Goal: Information Seeking & Learning: Check status

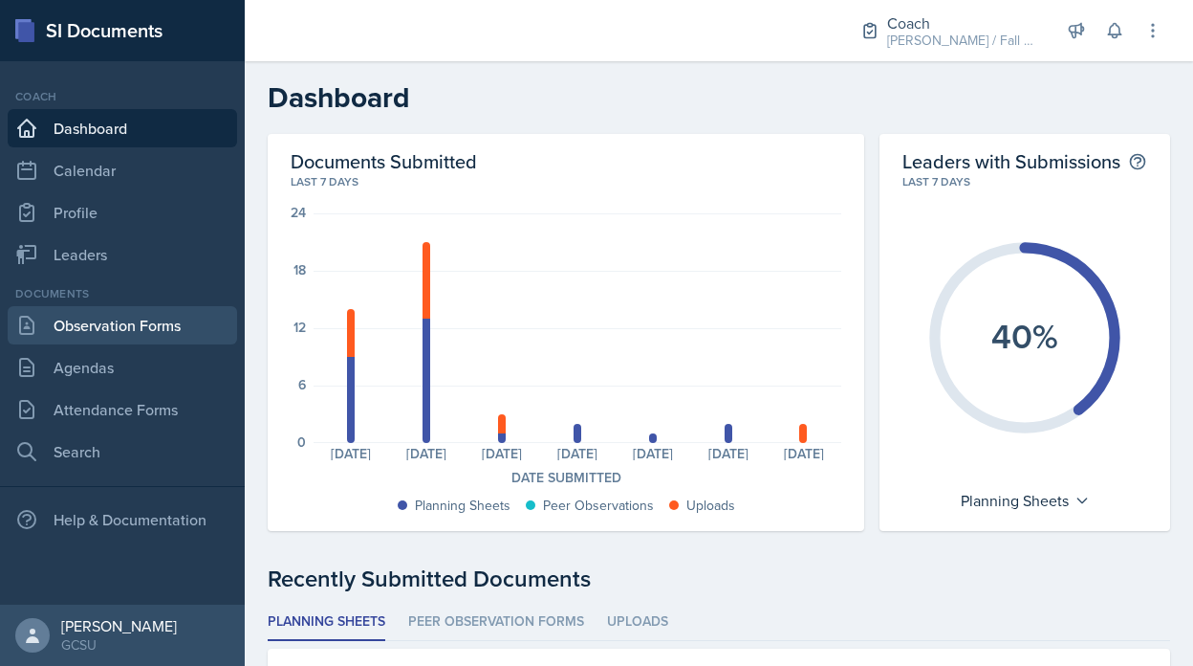
click at [135, 319] on link "Observation Forms" at bounding box center [123, 325] width 230 height 38
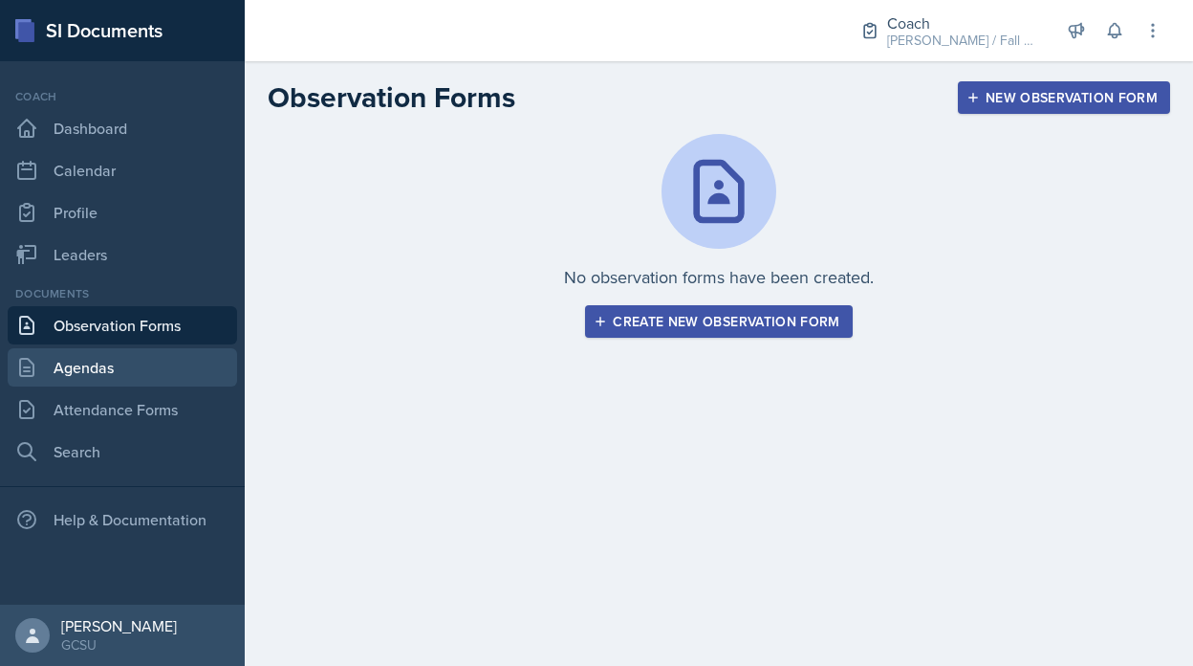
click at [143, 365] on link "Agendas" at bounding box center [123, 367] width 230 height 38
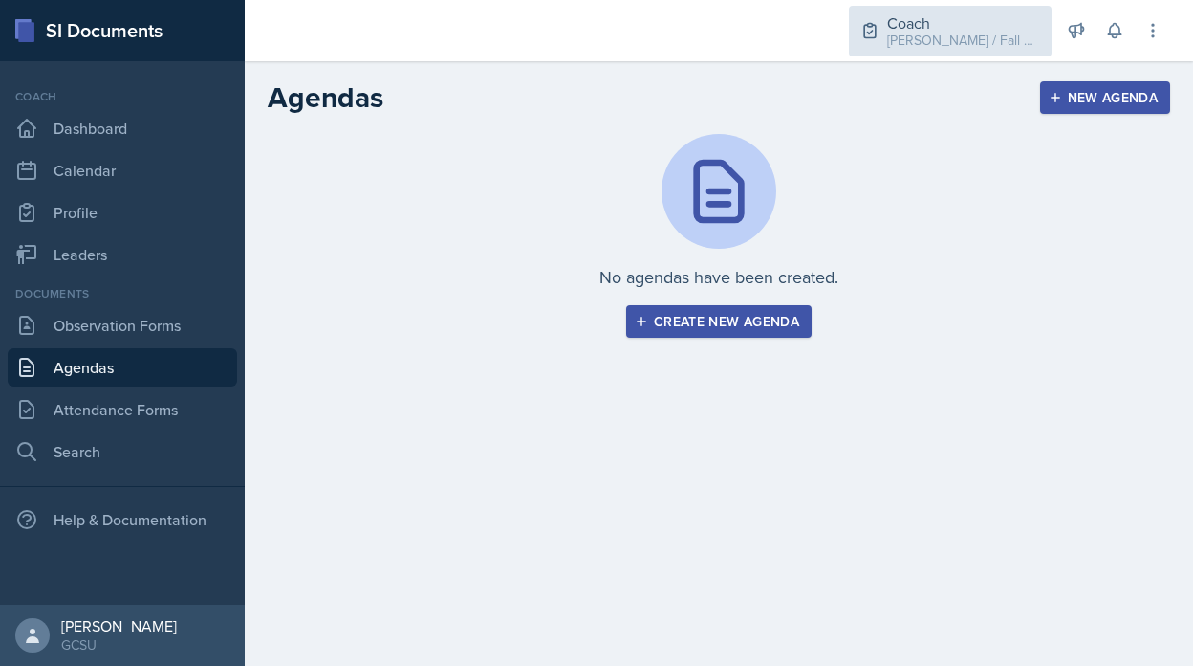
click at [942, 50] on div "Coach [PERSON_NAME] / Fall 2025" at bounding box center [950, 31] width 203 height 51
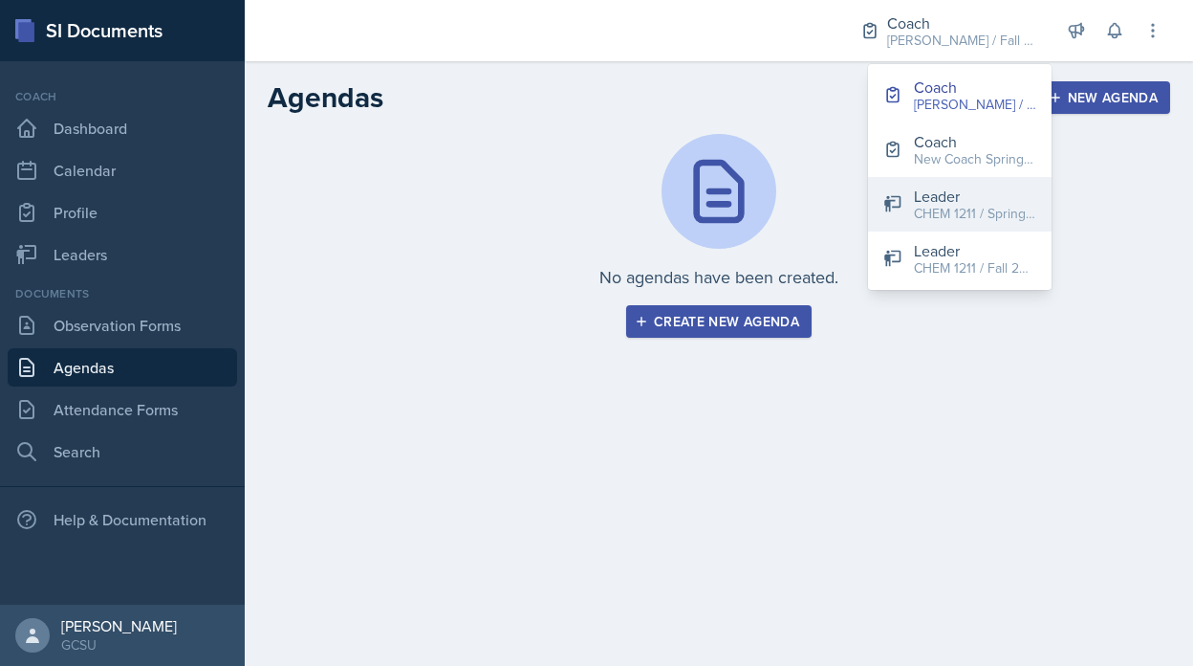
click at [930, 185] on div "Leader" at bounding box center [975, 196] width 122 height 23
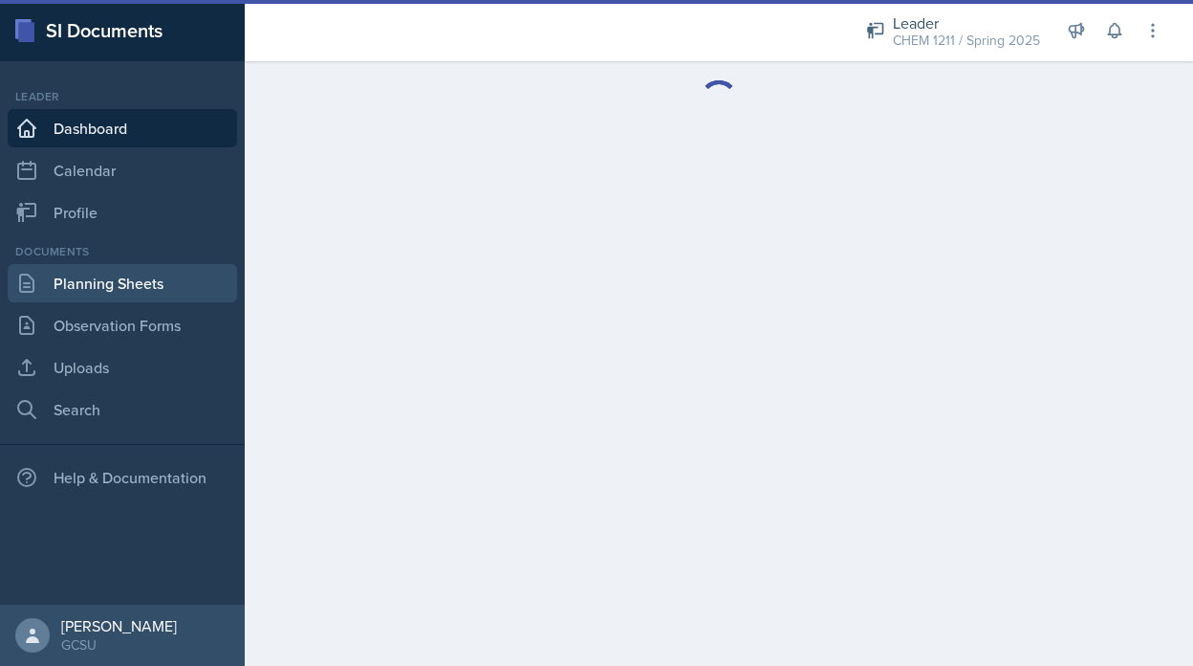
click at [160, 296] on link "Planning Sheets" at bounding box center [123, 283] width 230 height 38
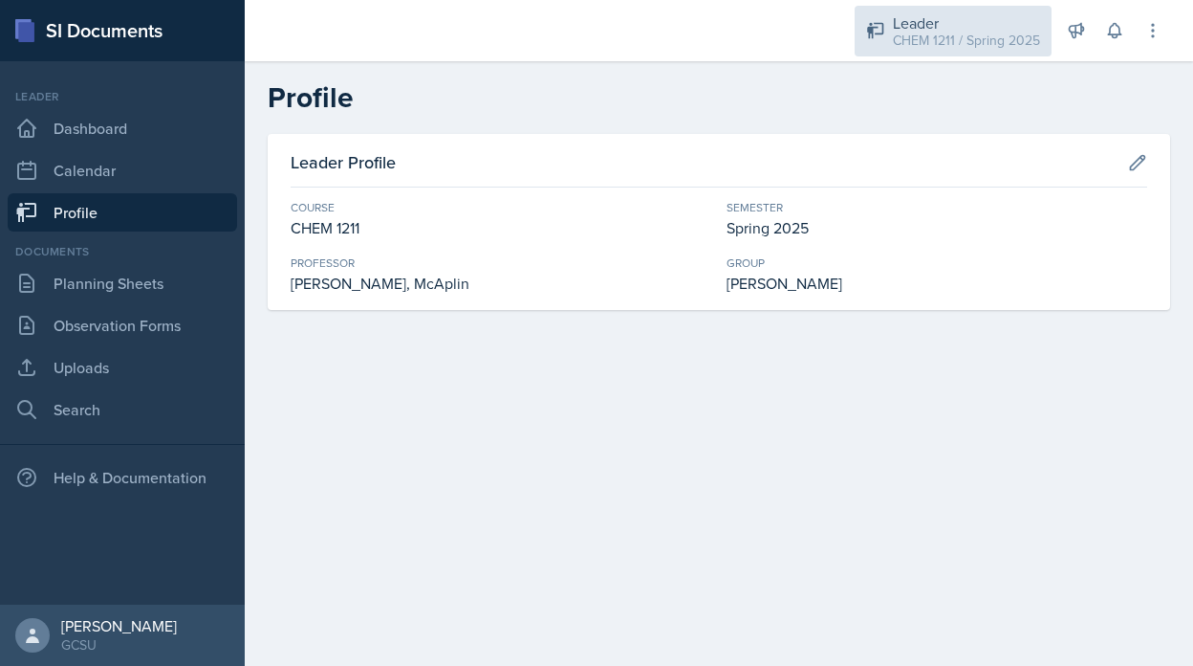
click at [990, 17] on div "Leader" at bounding box center [966, 22] width 147 height 23
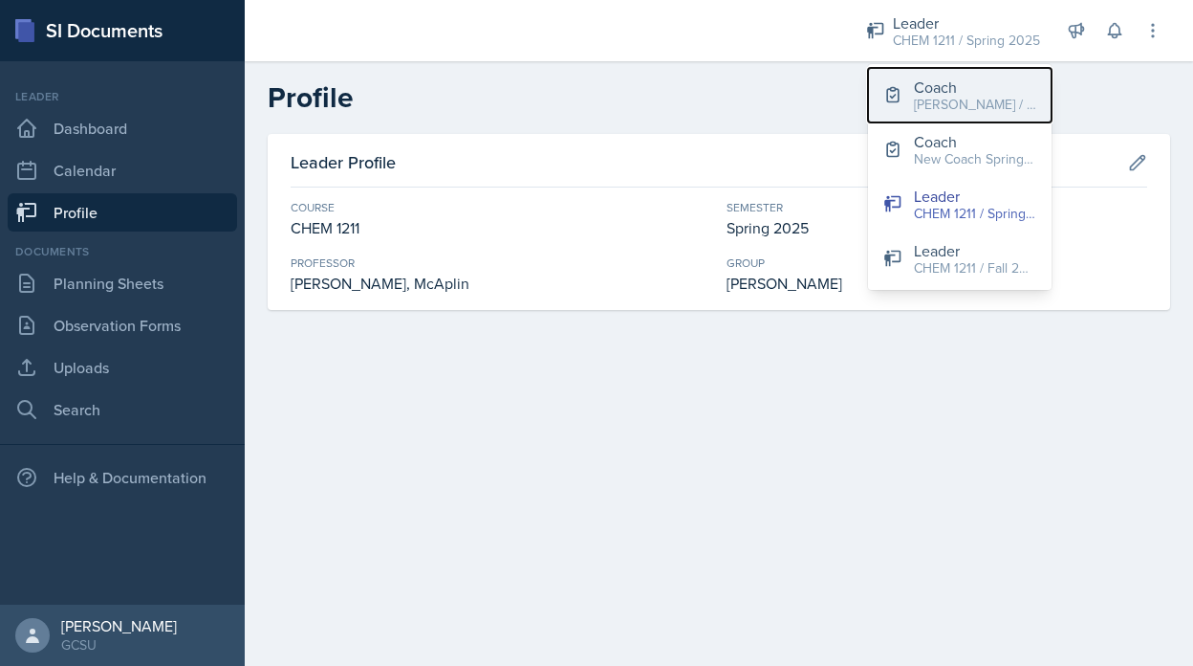
click at [926, 106] on div "[PERSON_NAME] / Fall 2025" at bounding box center [975, 105] width 122 height 20
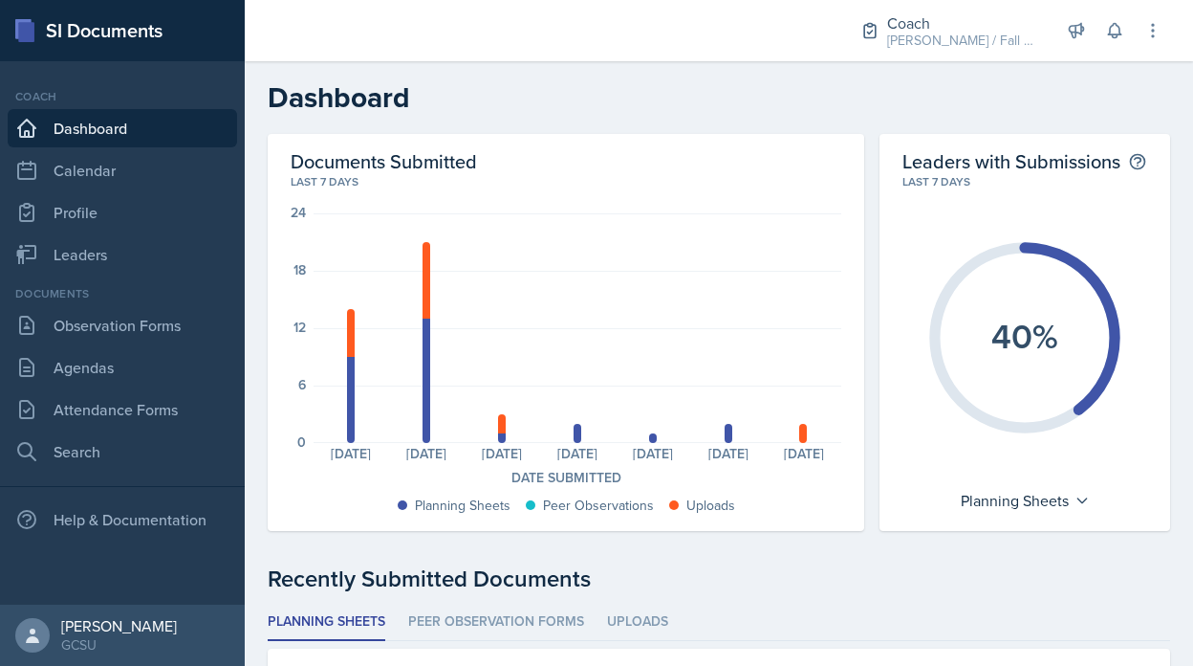
click at [116, 305] on div "Documents Observation Forms Agendas Attendance Forms Search" at bounding box center [123, 378] width 230 height 186
click at [127, 337] on link "Observation Forms" at bounding box center [123, 325] width 230 height 38
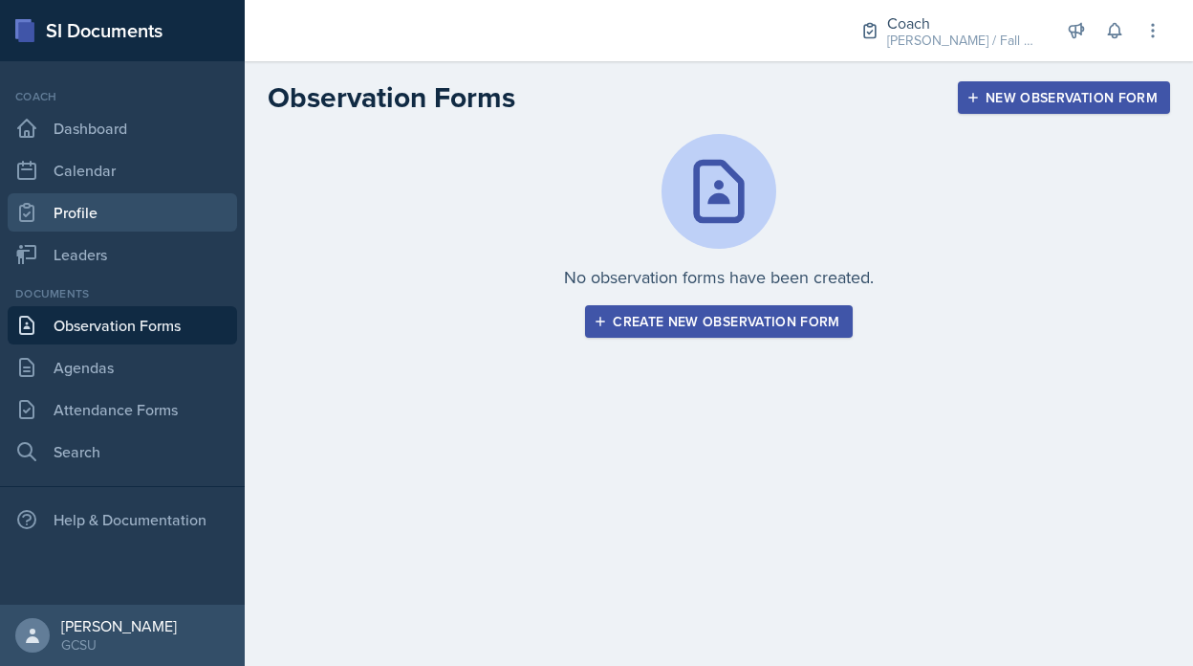
click at [133, 224] on link "Profile" at bounding box center [123, 212] width 230 height 38
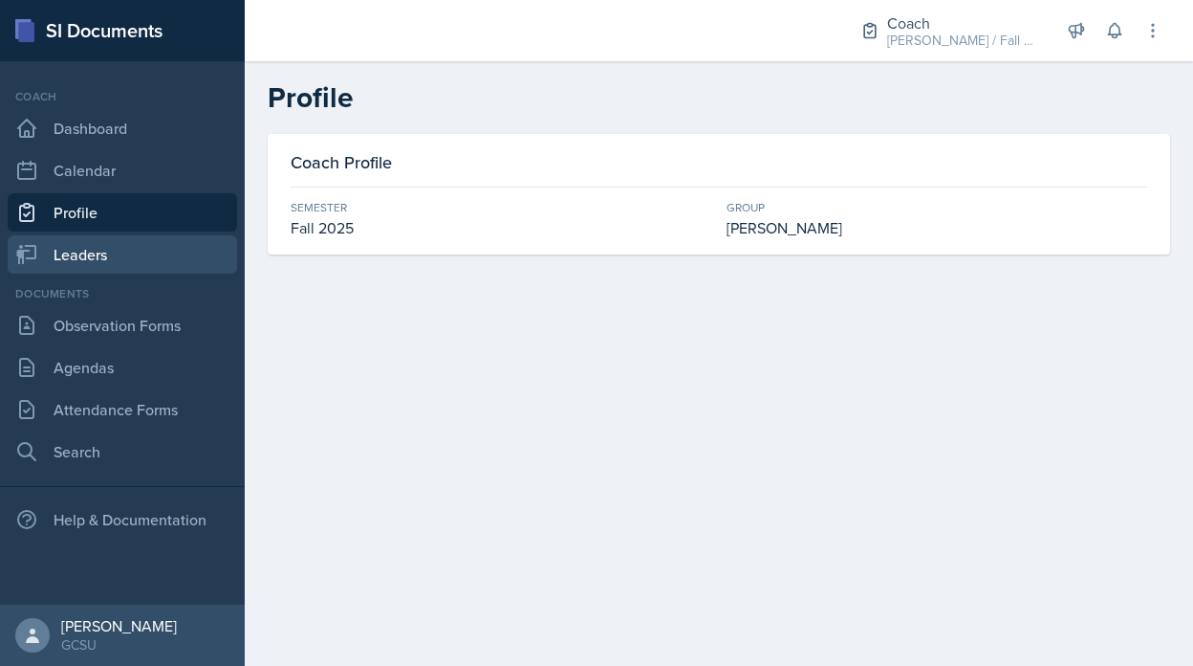
click at [168, 239] on link "Leaders" at bounding box center [123, 254] width 230 height 38
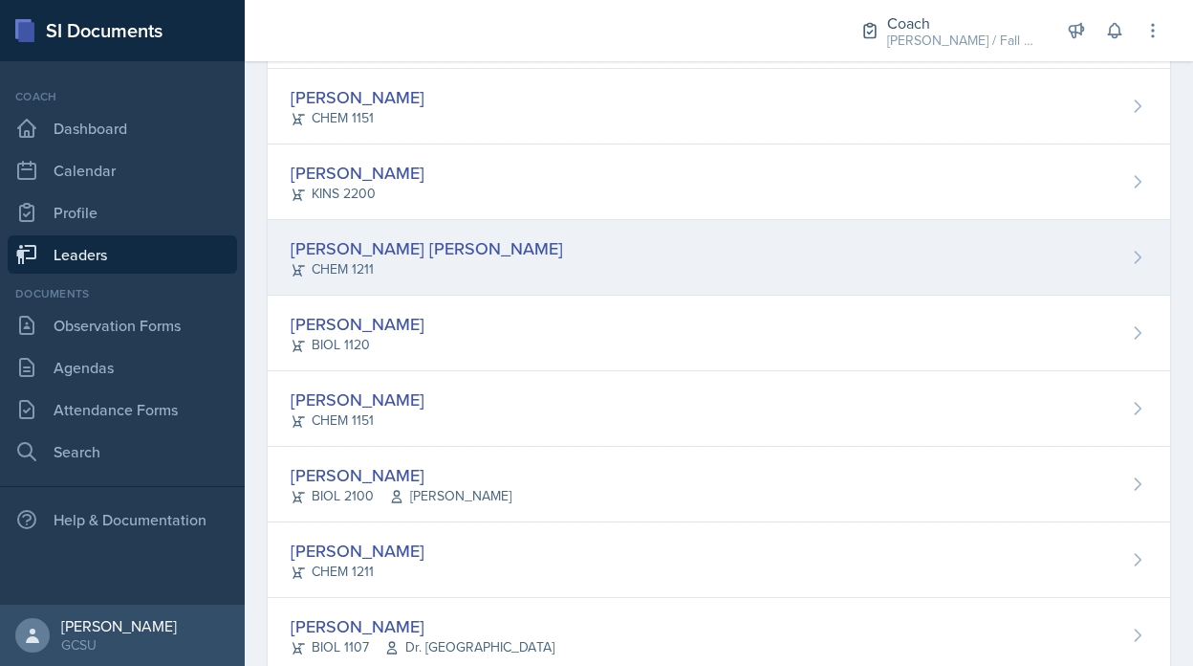
scroll to position [232, 0]
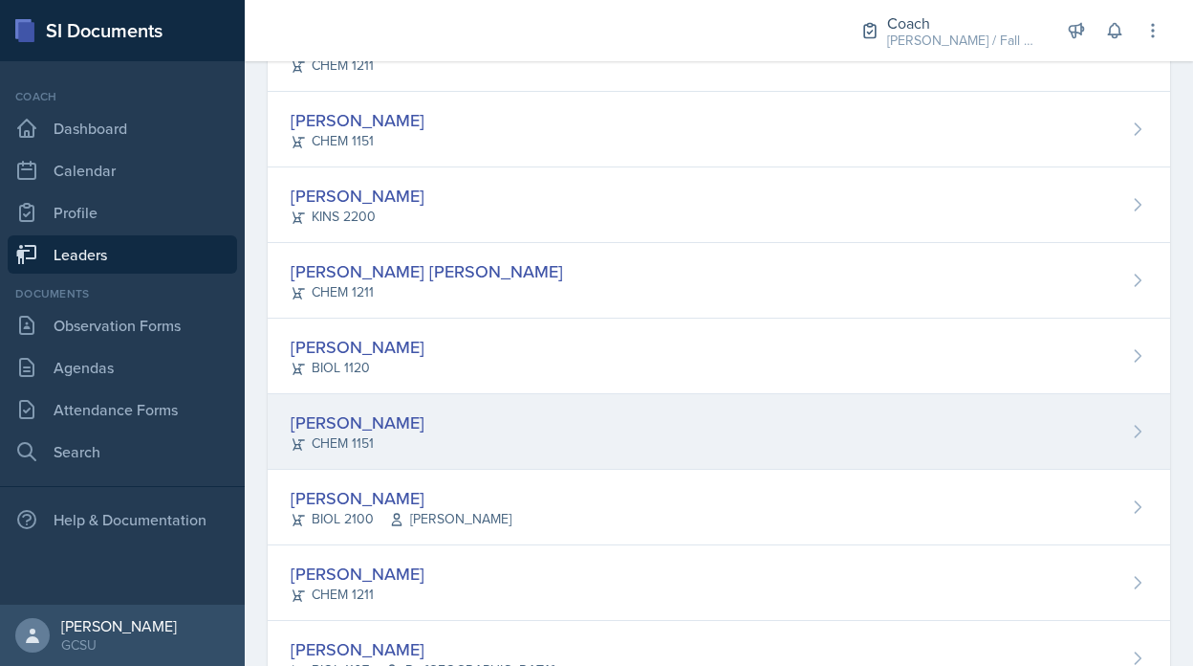
click at [472, 416] on div "Owen Campbell CHEM 1151" at bounding box center [719, 432] width 903 height 76
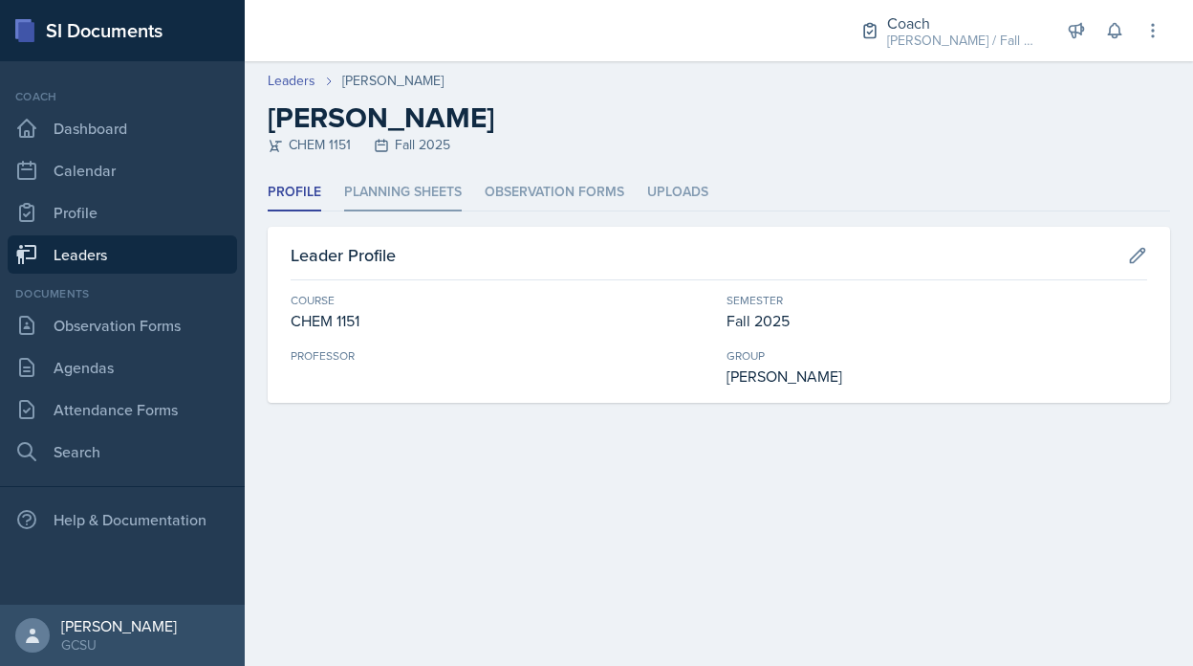
click at [399, 180] on li "Planning Sheets" at bounding box center [403, 192] width 118 height 37
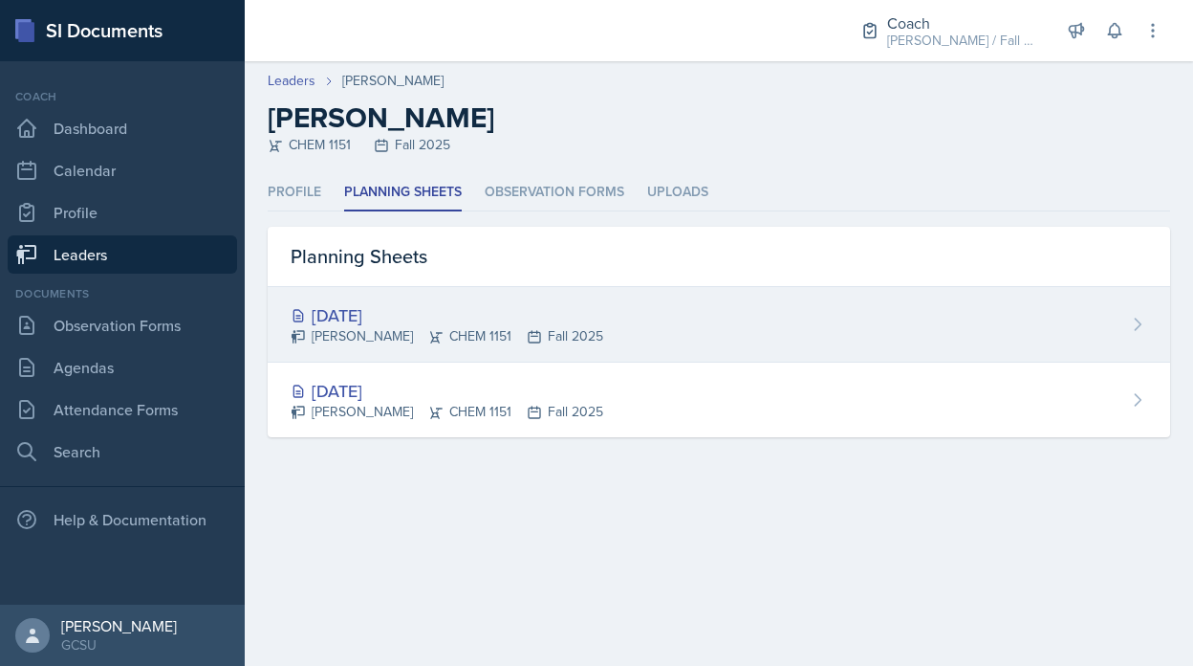
click at [438, 304] on div "[DATE]" at bounding box center [447, 315] width 313 height 26
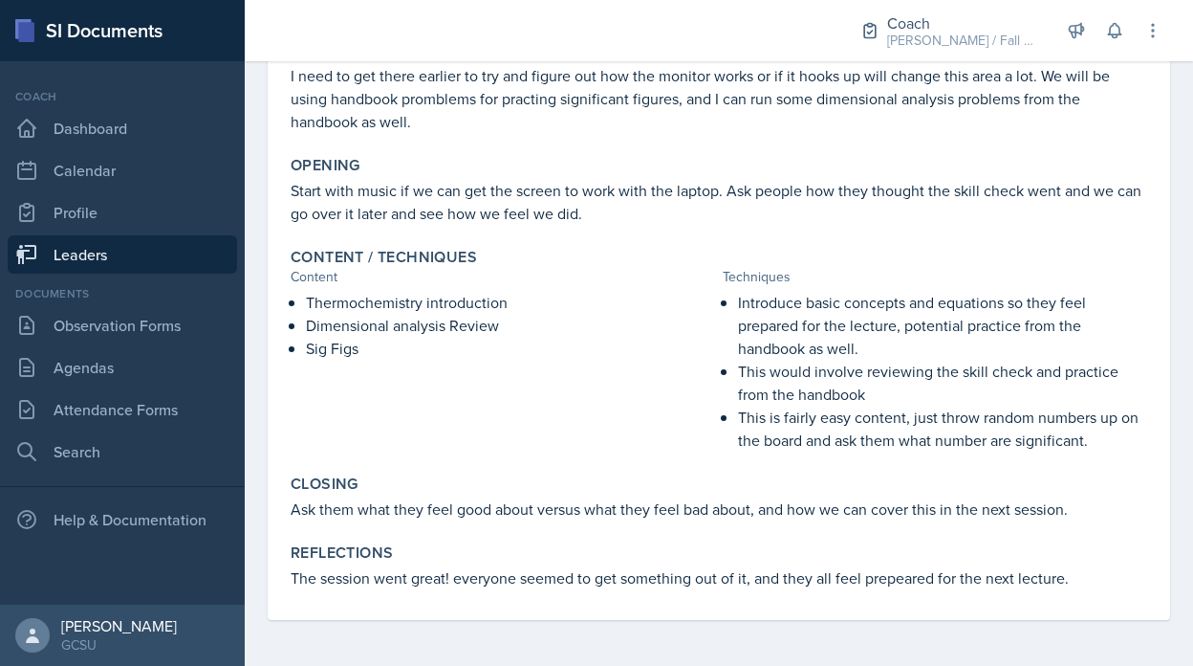
scroll to position [120, 0]
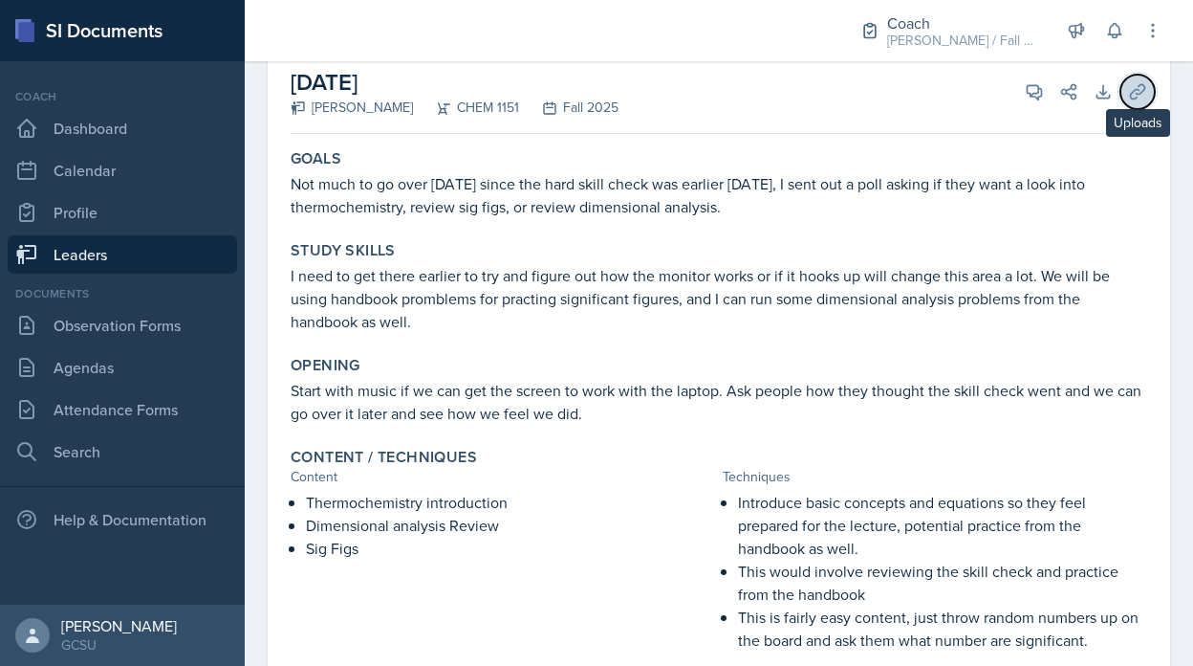
click at [1145, 97] on icon at bounding box center [1137, 91] width 19 height 19
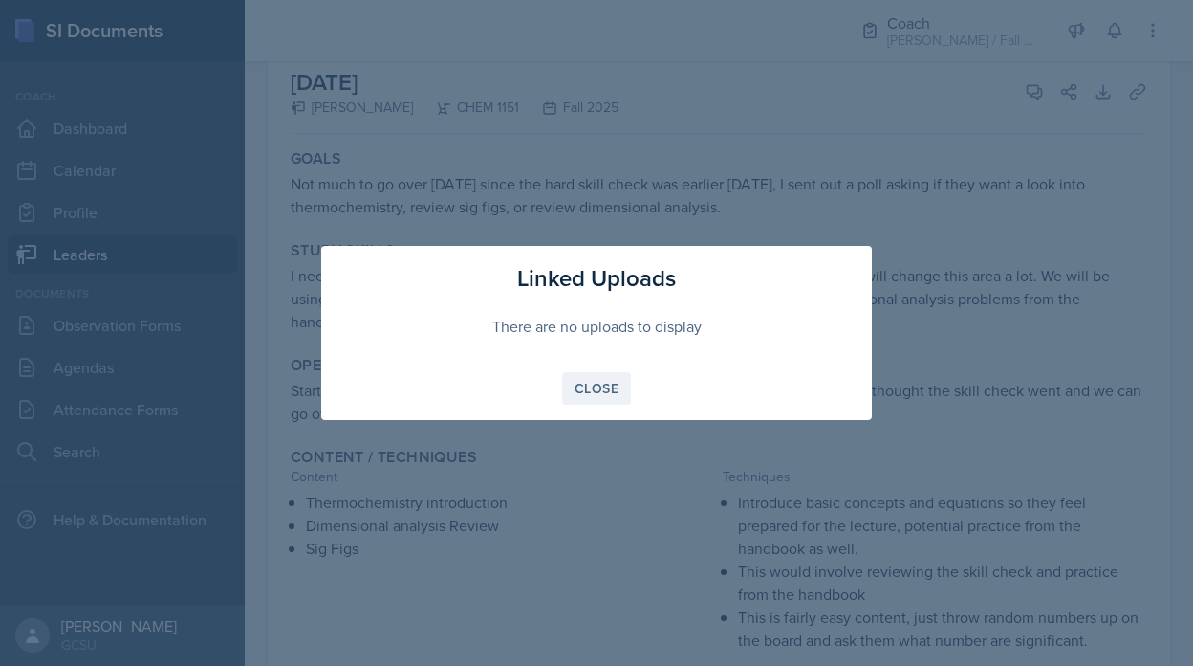
click at [600, 391] on div "Close" at bounding box center [597, 388] width 44 height 15
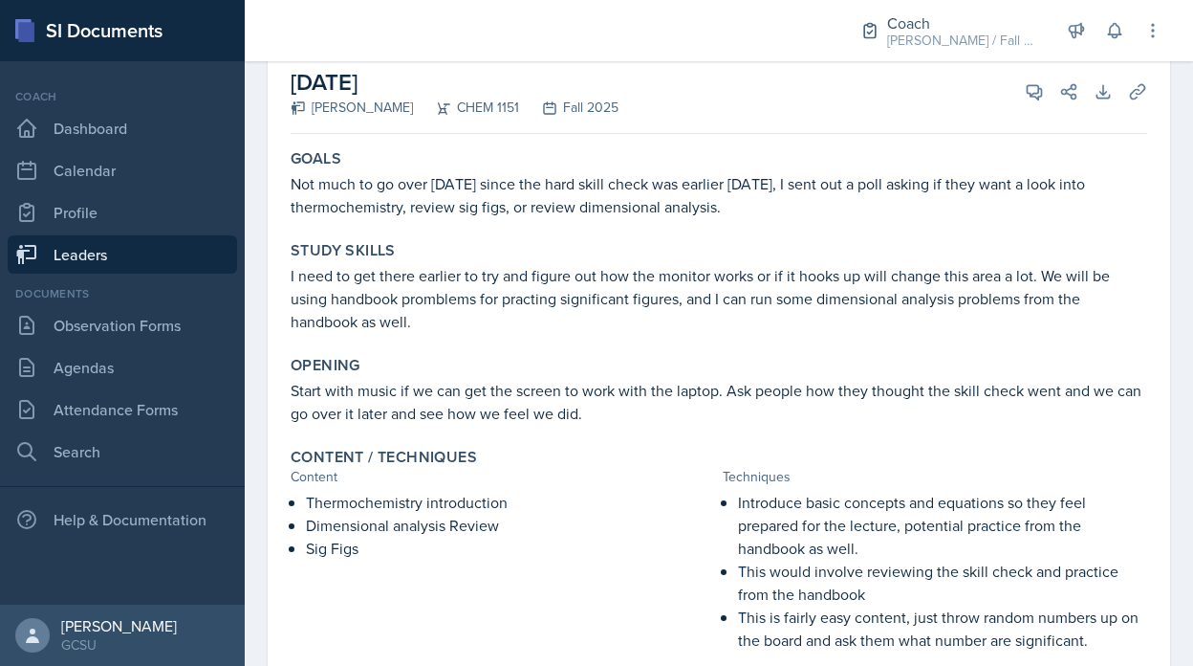
click at [123, 241] on link "Leaders" at bounding box center [123, 254] width 230 height 38
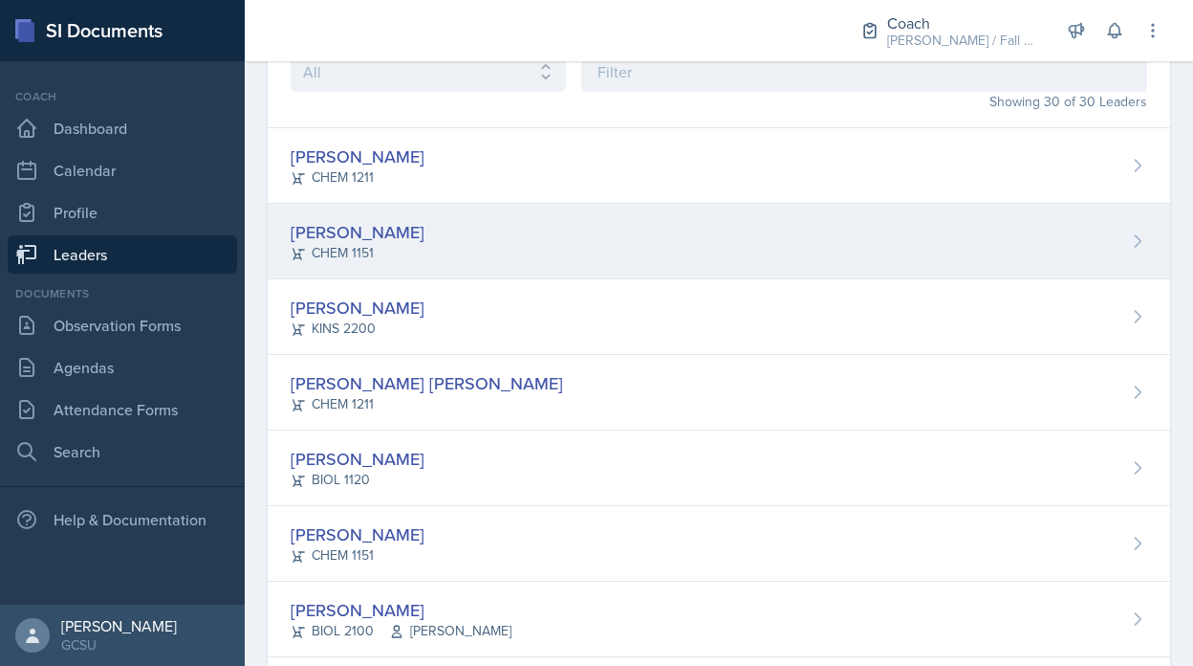
click at [388, 247] on div "Odeya Atar CHEM 1151" at bounding box center [719, 242] width 903 height 76
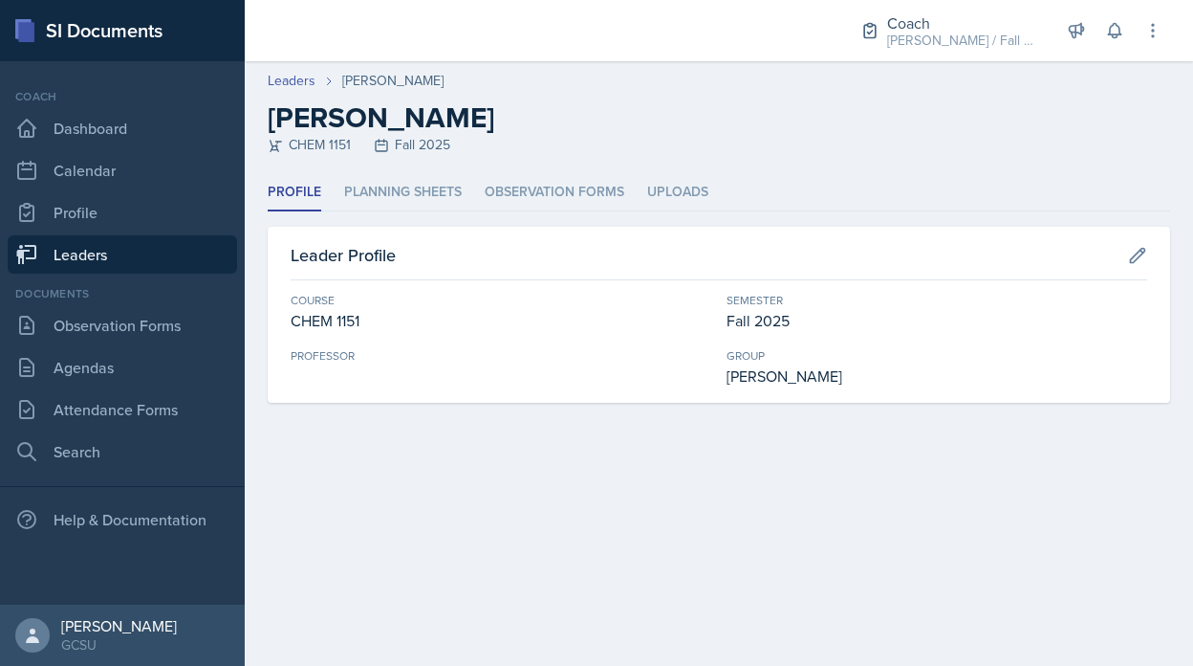
click at [144, 251] on link "Leaders" at bounding box center [123, 254] width 230 height 38
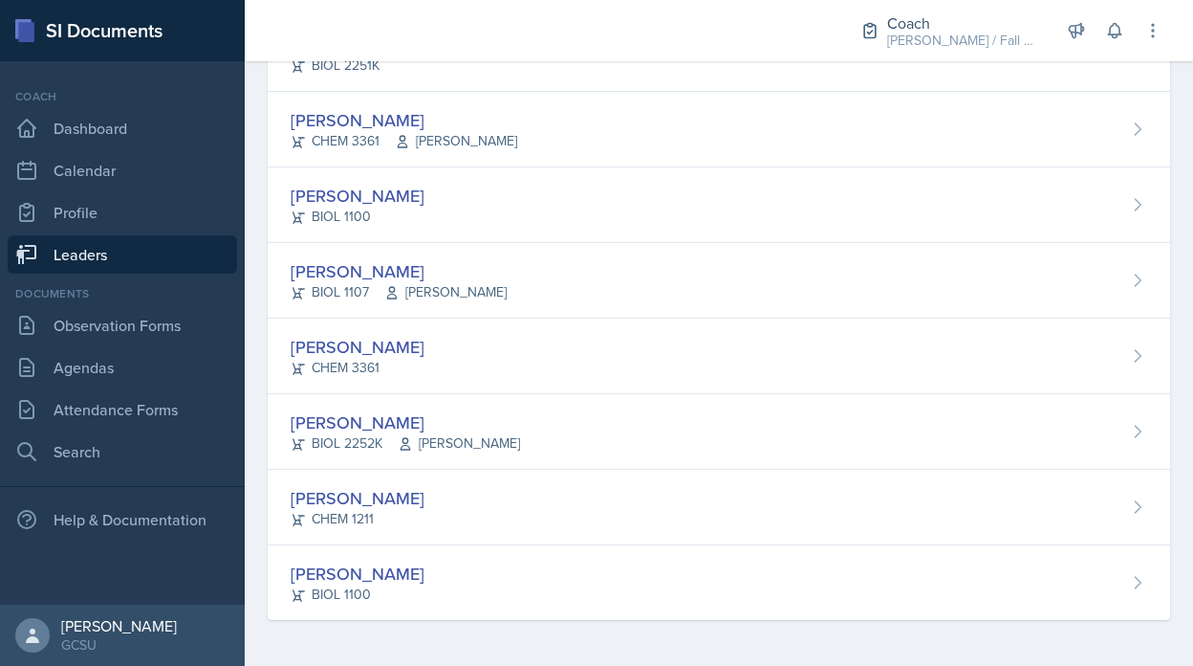
scroll to position [291, 0]
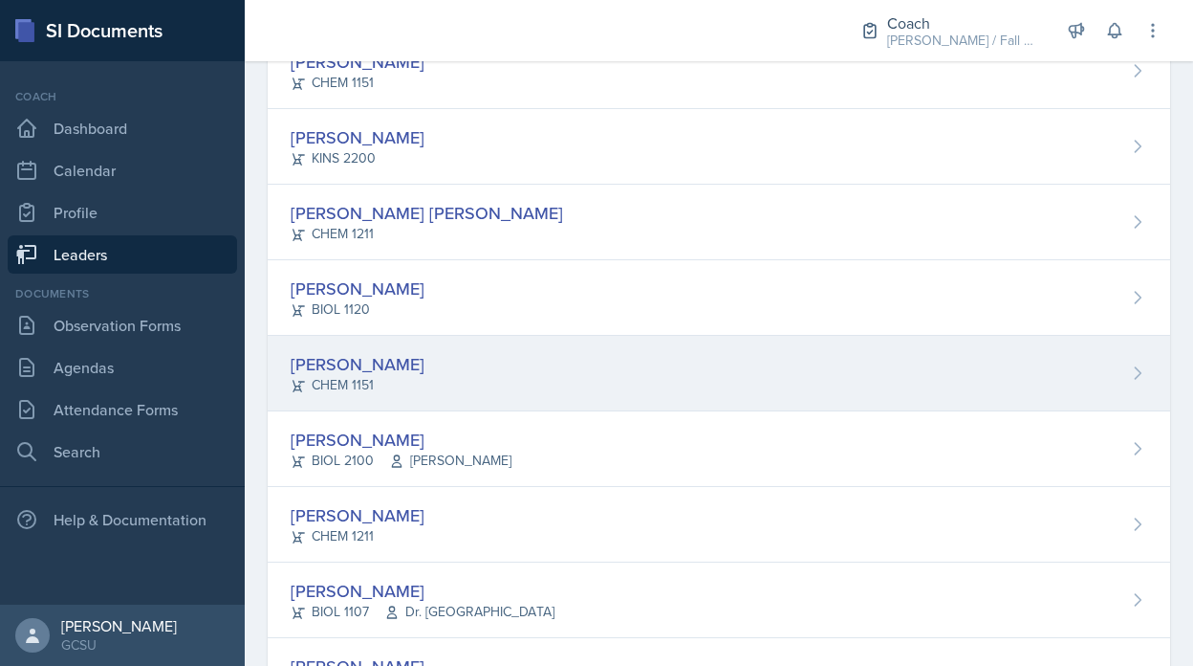
click at [369, 361] on div "[PERSON_NAME]" at bounding box center [358, 364] width 134 height 26
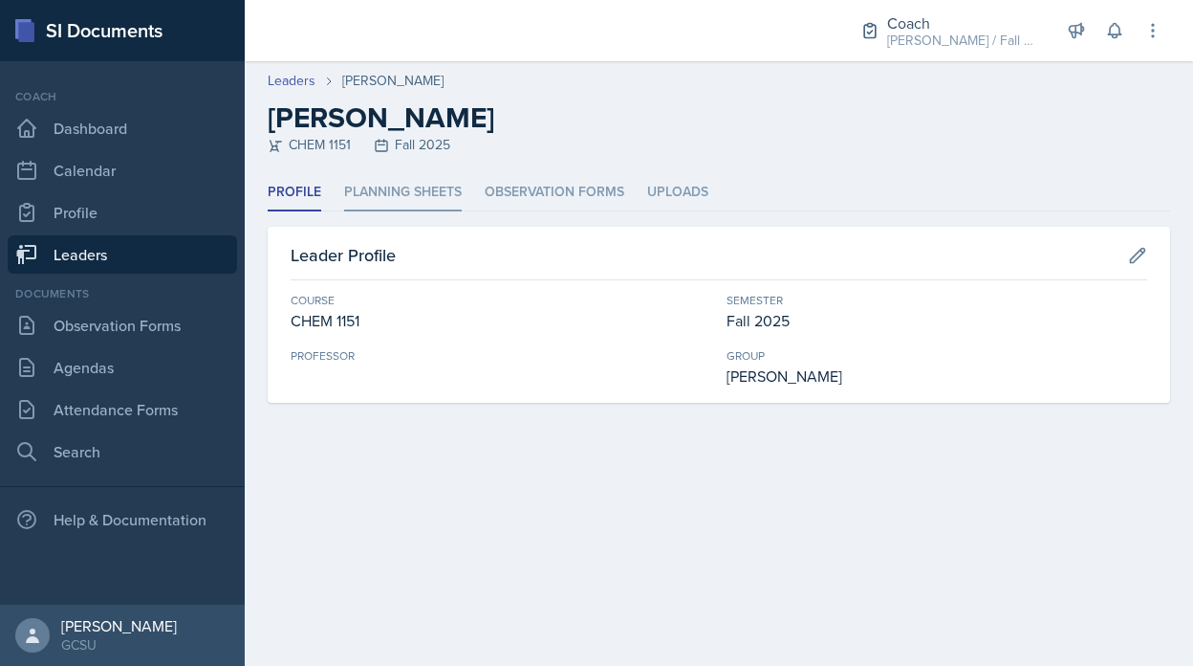
click at [399, 195] on li "Planning Sheets" at bounding box center [403, 192] width 118 height 37
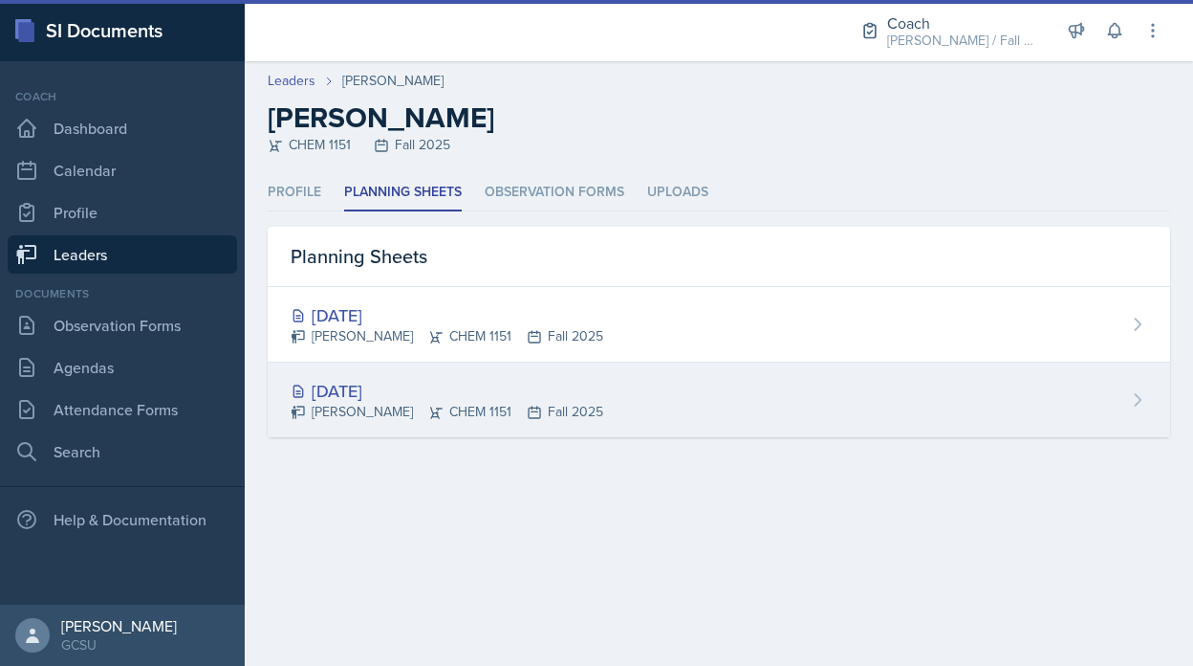
click at [413, 379] on div "Aug 26th, 2025" at bounding box center [447, 391] width 313 height 26
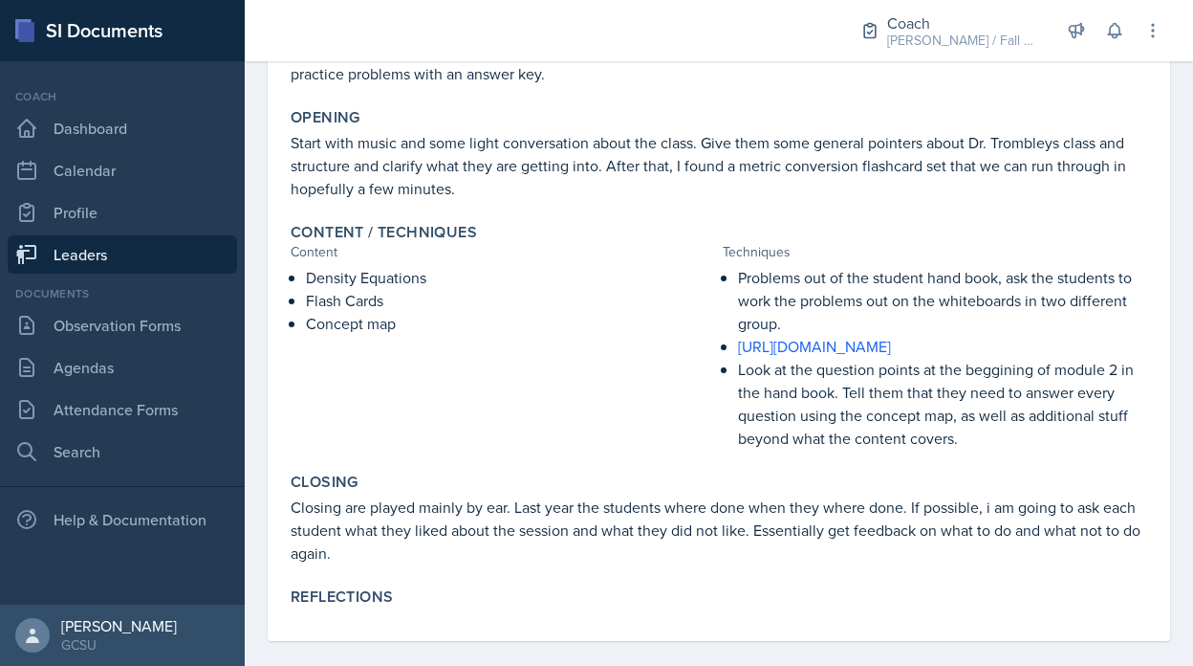
scroll to position [389, 0]
